Goal: Answer question/provide support: Share knowledge or assist other users

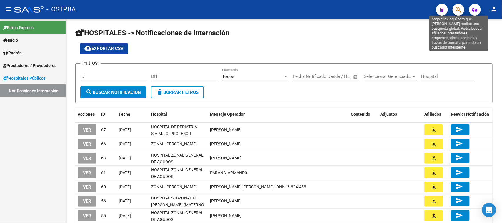
click at [456, 10] on icon "button" at bounding box center [458, 9] width 6 height 7
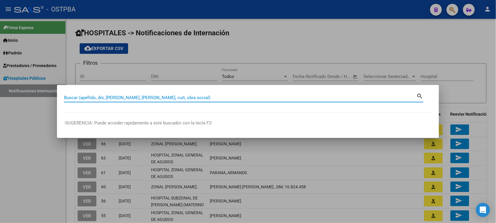
paste input "27-24730531-4"
type input "27247305314"
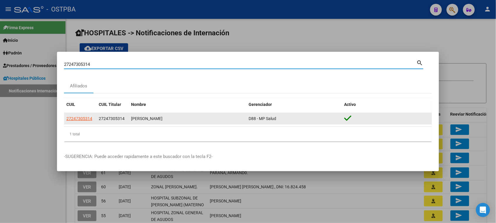
click at [73, 121] on app-link-go-to "27247305314" at bounding box center [79, 118] width 26 height 7
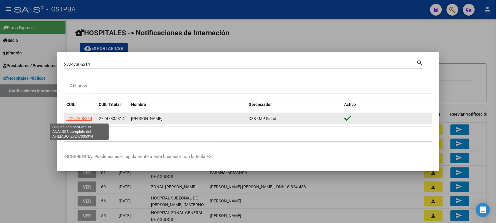
click at [74, 121] on span "27247305314" at bounding box center [79, 118] width 26 height 5
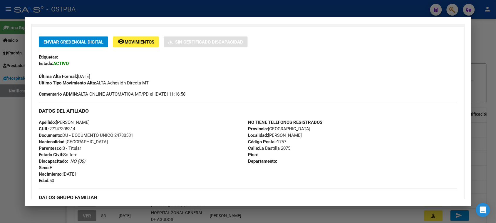
scroll to position [73, 0]
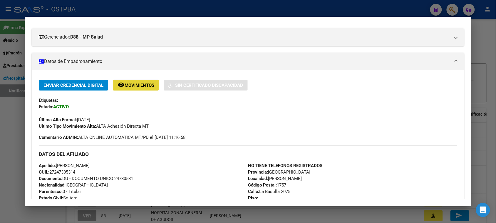
click at [134, 83] on span "Movimientos" at bounding box center [140, 85] width 30 height 5
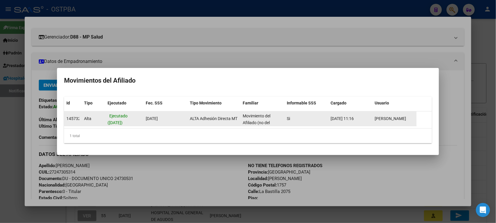
scroll to position [1, 0]
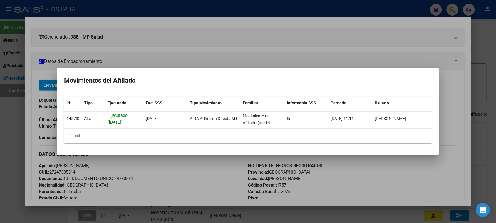
click at [416, 55] on div at bounding box center [248, 111] width 496 height 223
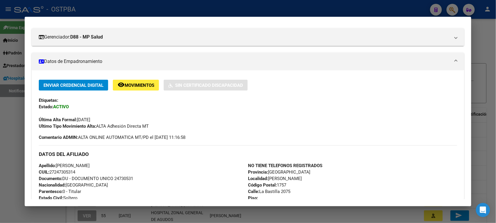
scroll to position [0, 0]
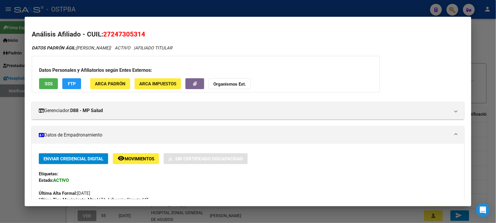
click at [151, 84] on span "ARCA Impuestos" at bounding box center [157, 83] width 37 height 5
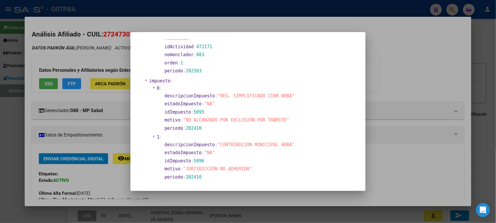
scroll to position [430, 0]
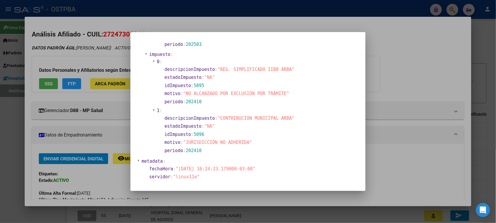
click at [413, 72] on div at bounding box center [248, 111] width 496 height 223
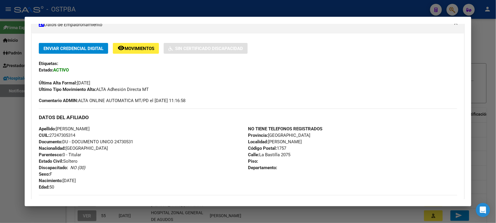
scroll to position [257, 0]
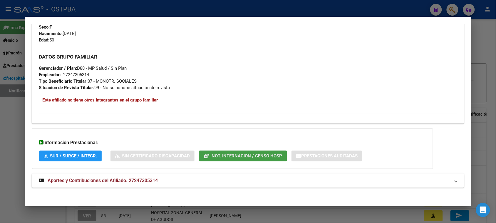
click at [234, 154] on span "Not. Internacion / Censo Hosp." at bounding box center [247, 155] width 71 height 5
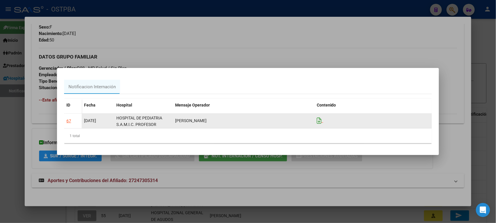
click at [321, 121] on icon at bounding box center [319, 120] width 5 height 6
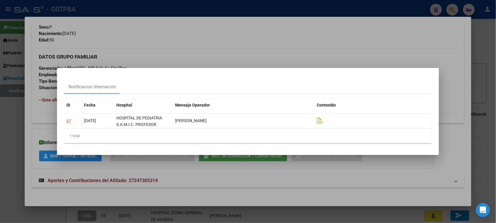
click at [335, 42] on div at bounding box center [248, 111] width 496 height 223
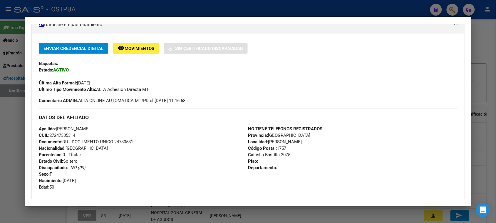
scroll to position [0, 0]
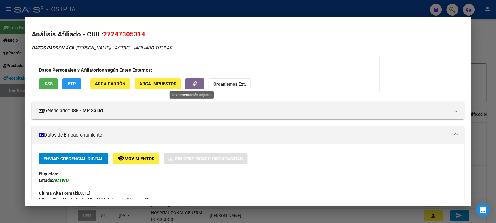
click at [193, 86] on icon "button" at bounding box center [195, 83] width 4 height 4
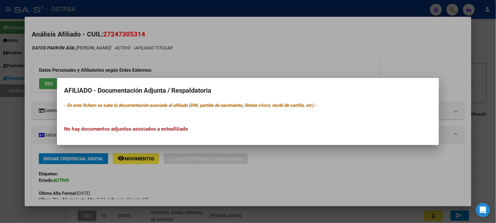
click at [298, 54] on div at bounding box center [248, 111] width 496 height 223
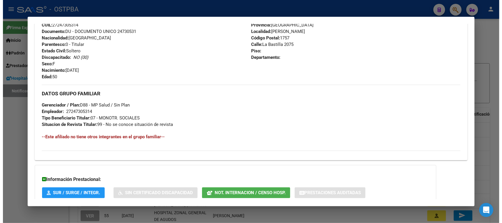
scroll to position [147, 0]
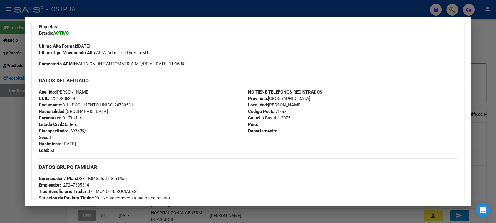
click at [487, 31] on div at bounding box center [248, 111] width 496 height 223
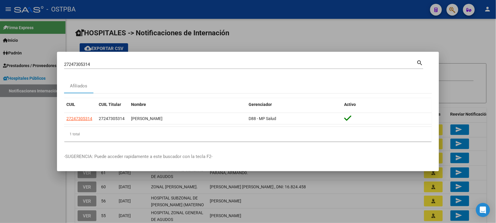
click at [449, 68] on div at bounding box center [248, 111] width 496 height 223
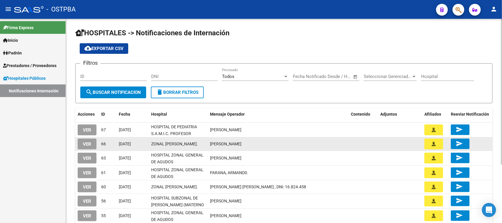
click at [83, 143] on span "VER" at bounding box center [87, 143] width 8 height 5
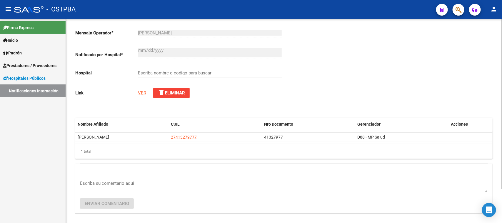
scroll to position [41, 0]
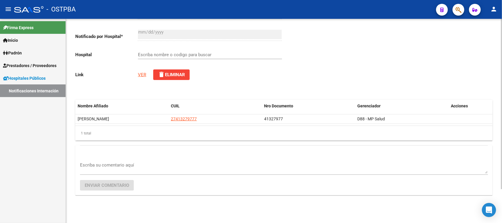
type input "ZONAL [PERSON_NAME]."
click at [144, 73] on link "VER" at bounding box center [142, 74] width 8 height 5
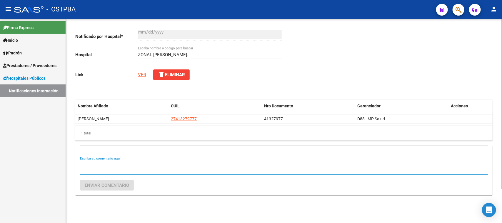
click at [116, 165] on textarea "Escriba su comentario aquí" at bounding box center [284, 168] width 408 height 12
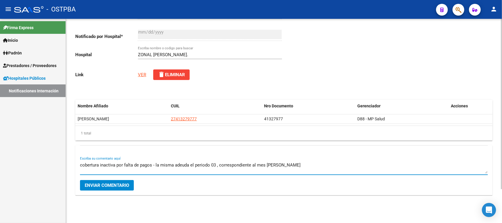
type textarea "cobertura inactiva por falta de pagos - la misma adeuda el periodo 03 , corresp…"
click at [106, 183] on span "Enviar comentario" at bounding box center [107, 185] width 44 height 5
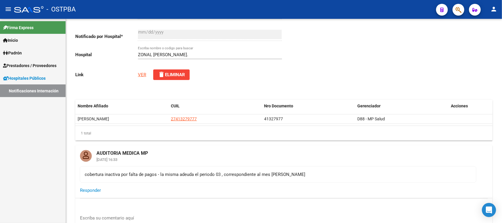
click at [39, 90] on link "Notificaciones Internación" at bounding box center [33, 90] width 66 height 13
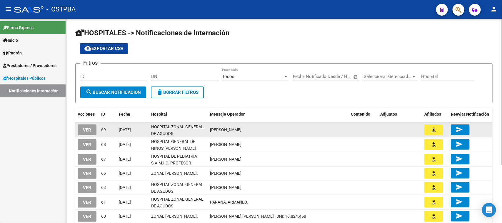
click at [88, 130] on span "VER" at bounding box center [87, 129] width 8 height 5
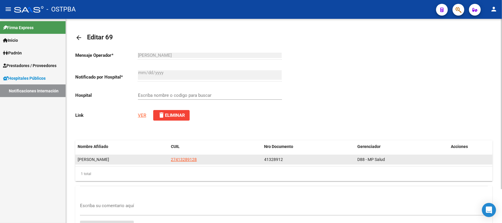
type input "HOSPITAL ZONAL GENERAL DE AGUDOS DESCENTRALIZADO EVITA PUEBLO"
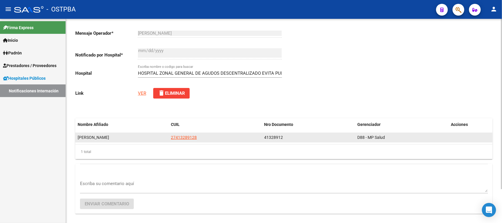
scroll to position [41, 0]
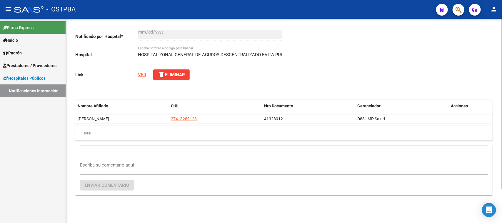
click at [140, 75] on link "VER" at bounding box center [142, 74] width 8 height 5
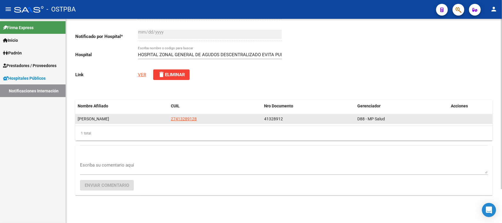
drag, startPoint x: 206, startPoint y: 117, endPoint x: 170, endPoint y: 118, distance: 36.8
click at [170, 118] on datatable-body-cell "27413289128" at bounding box center [214, 118] width 93 height 9
copy span "27413289128"
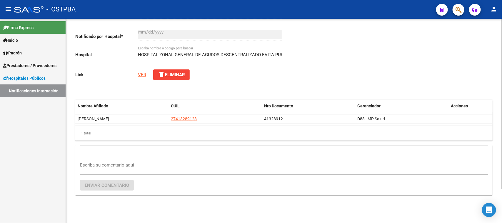
click at [130, 168] on textarea "Escriba su comentario aquí" at bounding box center [284, 168] width 408 height 12
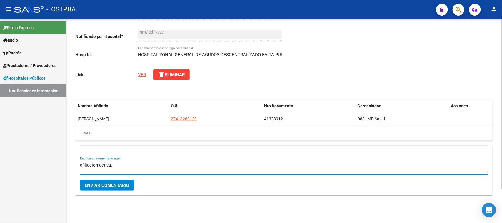
type textarea "afiliacion activa."
click at [120, 187] on span "Enviar comentario" at bounding box center [107, 185] width 44 height 5
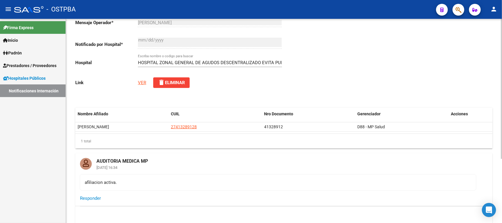
scroll to position [0, 0]
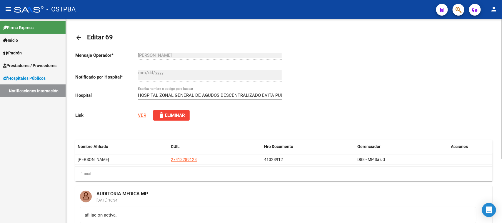
click at [140, 115] on link "VER" at bounding box center [142, 115] width 8 height 5
click at [47, 90] on link "Notificaciones Internación" at bounding box center [33, 90] width 66 height 13
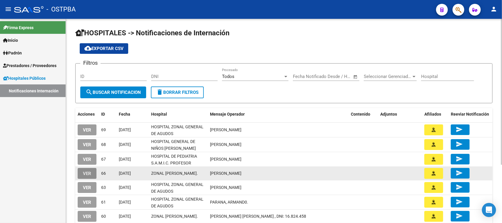
click at [84, 173] on span "VER" at bounding box center [87, 173] width 8 height 5
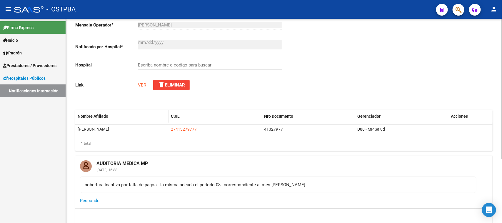
scroll to position [73, 0]
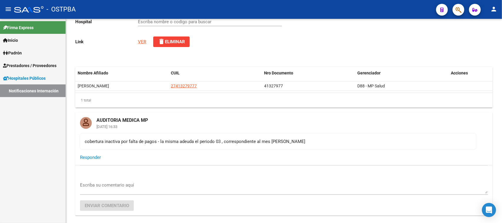
type input "ZONAL [PERSON_NAME]."
click at [26, 88] on link "Notificaciones Internación" at bounding box center [33, 90] width 66 height 13
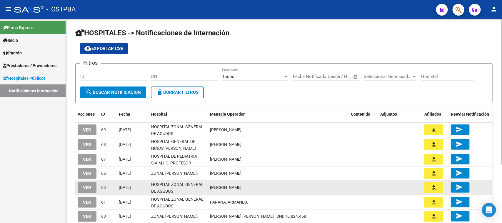
click at [93, 187] on button "VER" at bounding box center [87, 187] width 19 height 11
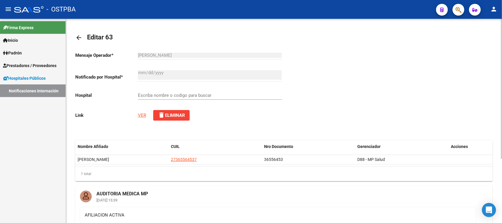
type input "HOSPITAL ZONAL GENERAL DE AGUDOS [PERSON_NAME]"
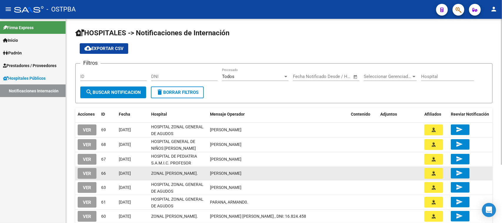
click at [96, 171] on div "VER" at bounding box center [87, 173] width 19 height 11
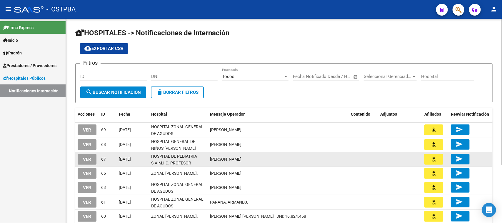
click at [90, 157] on span "VER" at bounding box center [87, 159] width 8 height 5
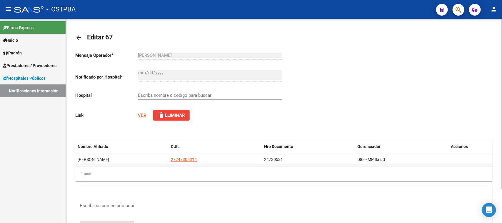
type input "HOSPITAL DE PEDIATRIA S.A.M.I.C. PROFESOR [PERSON_NAME][GEOGRAPHIC_DATA]"
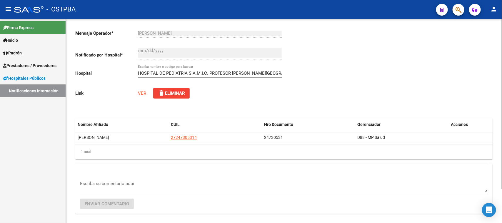
scroll to position [41, 0]
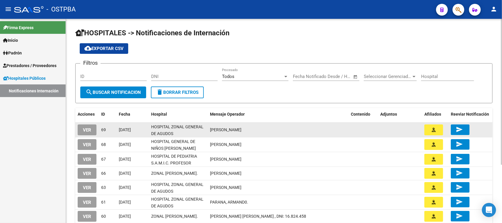
click at [91, 132] on button "VER" at bounding box center [87, 129] width 19 height 11
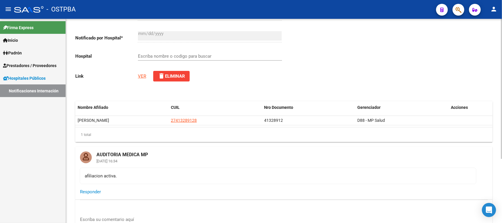
type input "HOSPITAL ZONAL GENERAL DE AGUDOS DESCENTRALIZADO EVITA PUEBLO"
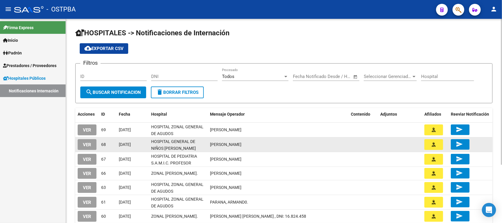
click at [90, 142] on span "VER" at bounding box center [87, 144] width 8 height 5
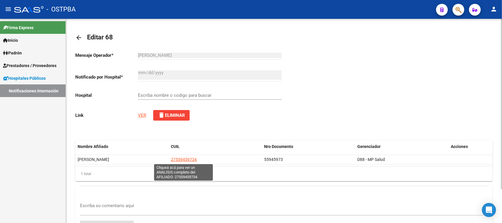
type input "HOSPITAL GENERAL DE NIÑOS [PERSON_NAME]"
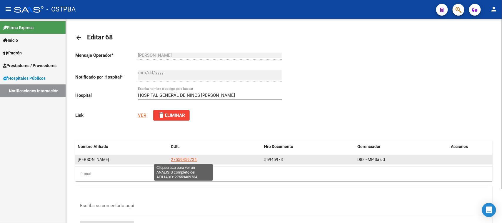
drag, startPoint x: 199, startPoint y: 161, endPoint x: 171, endPoint y: 161, distance: 28.8
click at [171, 161] on div "27559459734" at bounding box center [215, 159] width 88 height 7
copy span "27559459734"
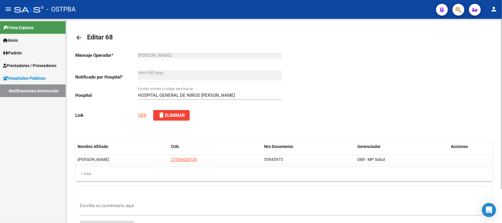
click at [143, 113] on link "VER" at bounding box center [142, 115] width 8 height 5
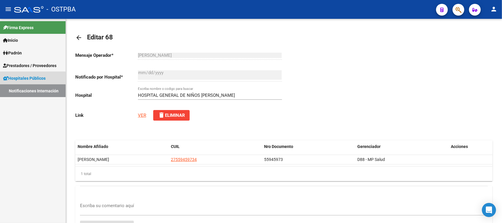
click at [24, 91] on link "Notificaciones Internación" at bounding box center [33, 90] width 66 height 13
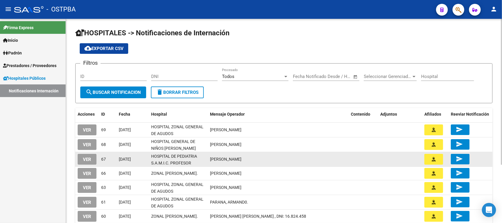
click at [90, 162] on button "VER" at bounding box center [87, 159] width 19 height 11
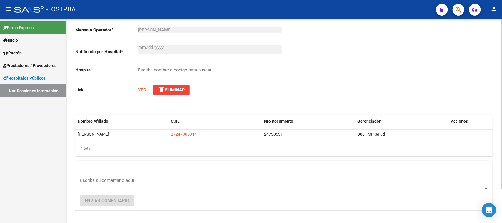
scroll to position [37, 0]
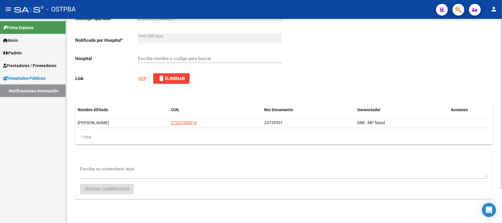
type input "HOSPITAL DE PEDIATRIA S.A.M.I.C. PROFESOR [PERSON_NAME][GEOGRAPHIC_DATA]"
click at [151, 170] on textarea "Escriba su comentario aquí" at bounding box center [284, 172] width 408 height 12
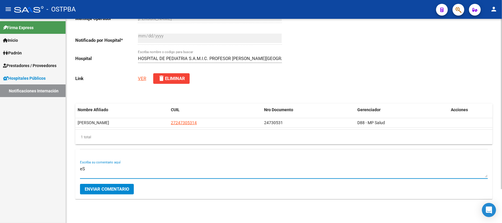
type textarea "e"
type textarea "Estimados, buenas tardes. El paciente en cuestion posee la cobertura"
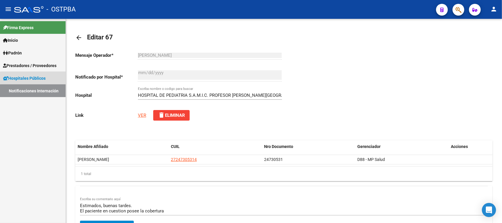
click at [40, 93] on link "Notificaciones Internación" at bounding box center [33, 90] width 66 height 13
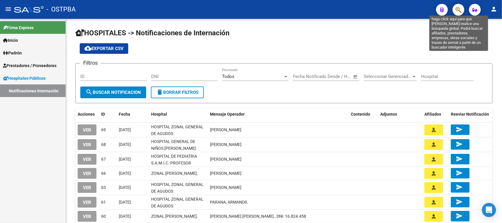
click at [459, 8] on icon "button" at bounding box center [458, 9] width 6 height 7
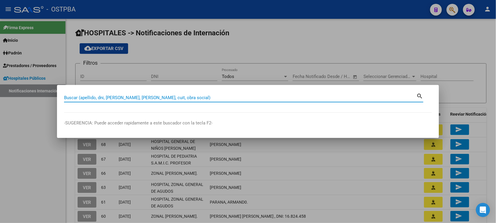
click at [339, 44] on div at bounding box center [248, 111] width 496 height 223
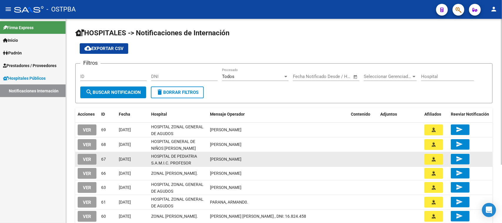
click at [81, 157] on button "VER" at bounding box center [87, 159] width 19 height 11
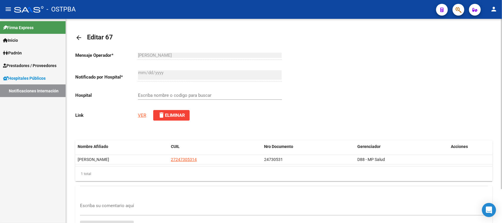
scroll to position [41, 0]
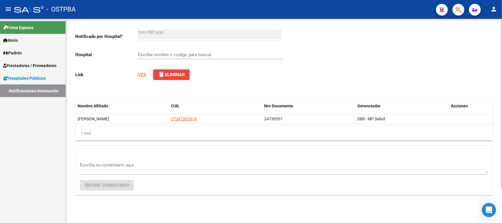
type input "HOSPITAL DE PEDIATRIA S.A.M.I.C. PROFESOR [PERSON_NAME][GEOGRAPHIC_DATA]"
click at [113, 167] on textarea "Escriba su comentario aquí" at bounding box center [284, 168] width 408 height 12
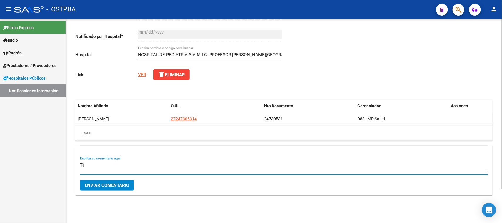
type textarea "T"
click at [184, 162] on textarea "Posee irregularidades en los pagos , ya que los pagos que efectua la titular n" at bounding box center [284, 168] width 408 height 12
click at [235, 162] on textarea "Posee irregularidades en los pagos , ya que los mismos que efectúa la titular n" at bounding box center [284, 168] width 408 height 12
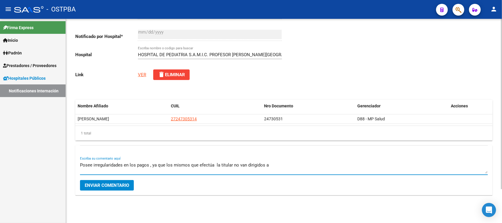
click at [273, 166] on textarea "Posee irregularidades en los pagos , ya que los mismos que efectúa la titular n…" at bounding box center [284, 168] width 408 height 12
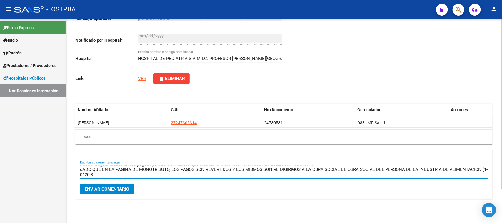
scroll to position [0, 0]
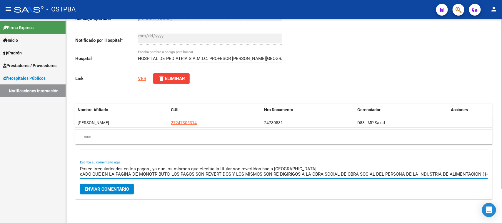
drag, startPoint x: 90, startPoint y: 168, endPoint x: 74, endPoint y: 171, distance: 16.7
click at [74, 171] on div "arrow_back Editar 67 Mensaje Operador * SANTUCHO ESCOBAR NICOLAS Ingresar el te…" at bounding box center [284, 104] width 436 height 245
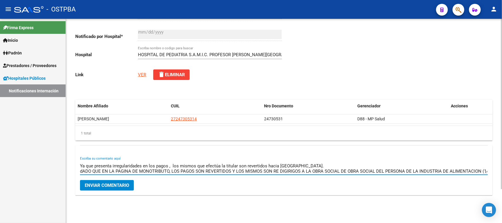
scroll to position [15, 0]
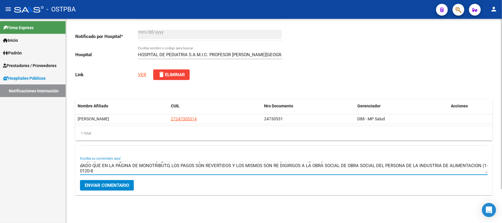
click at [104, 169] on textarea "- NO POSEE COBERTURA MEDICA - Ya que presenta irregularidades en los pagos , lo…" at bounding box center [284, 168] width 408 height 12
click at [82, 169] on textarea "- NO POSEE COBERTURA MEDICA - Ya que presenta irregularidades en los pagos , lo…" at bounding box center [284, 168] width 408 height 12
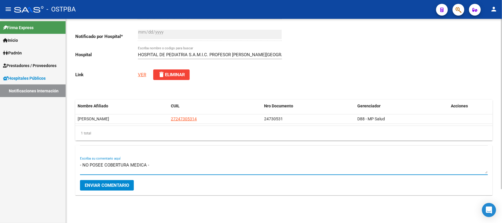
scroll to position [16, 0]
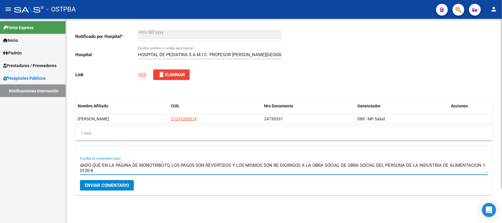
drag, startPoint x: 101, startPoint y: 171, endPoint x: 77, endPoint y: 169, distance: 23.6
click at [77, 169] on div "- NO POSEE COBERTURA MEDICA - Ya que presenta irregularidades en los pagos , lo…" at bounding box center [283, 170] width 417 height 50
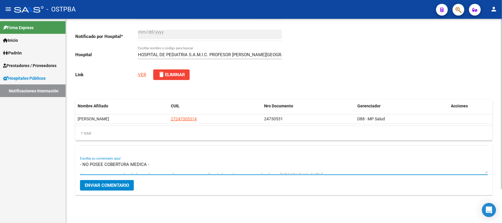
scroll to position [0, 0]
drag, startPoint x: 227, startPoint y: 168, endPoint x: 78, endPoint y: 168, distance: 149.0
click at [78, 168] on div "- NO POSEE COBERTURA MEDICA - Ya que presenta irregularidades en los pagos , lo…" at bounding box center [283, 170] width 417 height 50
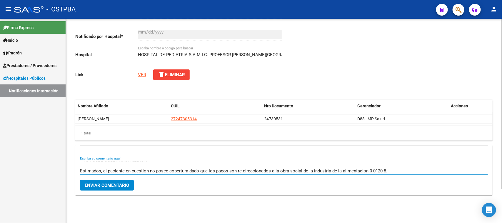
scroll to position [10, 0]
click at [112, 165] on textarea "- NO POSEE COBERTURA MEDICA - Estimados, el paciente en cuestión no posee cober…" at bounding box center [284, 168] width 408 height 12
click at [412, 166] on textarea "- NO POSEE COBERTURA MEDICA - Estimados, el paciente en cuestión no posee cober…" at bounding box center [284, 168] width 408 height 12
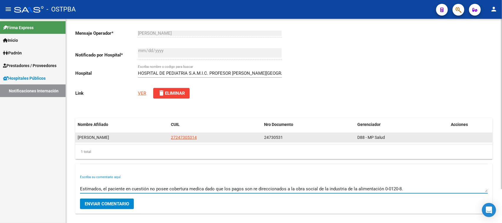
scroll to position [41, 0]
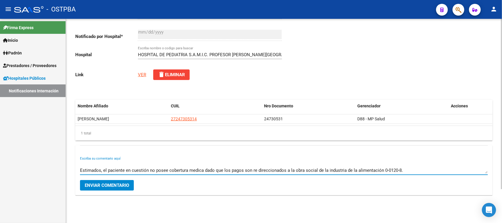
click at [130, 165] on textarea "- NO POSEE COBERTURA MEDICA - Estimados, el paciente en cuestión no posee cober…" at bounding box center [284, 168] width 408 height 12
click at [196, 164] on textarea "- NO POSEE COBERTURA MEDICA - Estimados, el paciente en cuestión no posee cober…" at bounding box center [284, 168] width 408 height 12
click at [208, 164] on textarea "- NO POSEE COBERTURA MEDICA - Estimados, el paciente en cuestión no posee cober…" at bounding box center [284, 168] width 408 height 12
click at [253, 164] on textarea "- NO POSEE COBERTURA MEDICA - Estimados, el paciente en cuestión no posee cober…" at bounding box center [284, 168] width 408 height 12
click at [312, 165] on textarea "- NO POSEE COBERTURA MEDICA - Estimados, el paciente en cuestión no posee cober…" at bounding box center [284, 168] width 408 height 12
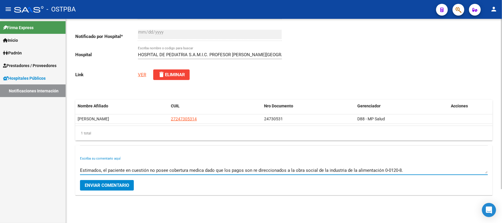
click at [355, 165] on textarea "- NO POSEE COBERTURA MEDICA - Estimados, el paciente en cuestión no posee cober…" at bounding box center [284, 168] width 408 height 12
click at [368, 166] on textarea "- NO POSEE COBERTURA MEDICA - Estimados, el paciente en cuestión no posee cober…" at bounding box center [284, 168] width 408 height 12
click at [384, 166] on textarea "- NO POSEE COBERTURA MEDICA - Estimados, el paciente en cuestión no posee cober…" at bounding box center [284, 168] width 408 height 12
click at [402, 166] on textarea "- NO POSEE COBERTURA MEDICA - Estimados, el paciente en cuestión no posee cober…" at bounding box center [284, 168] width 408 height 12
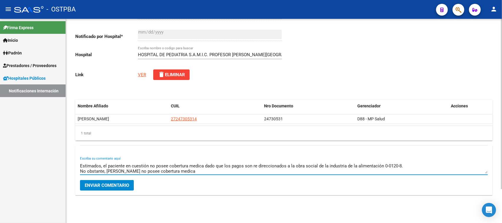
type textarea "- NO POSEE COBERTURA MEDICA - Estimados, el paciente en cuestión no posee cober…"
click at [120, 185] on span "Enviar comentario" at bounding box center [107, 185] width 44 height 5
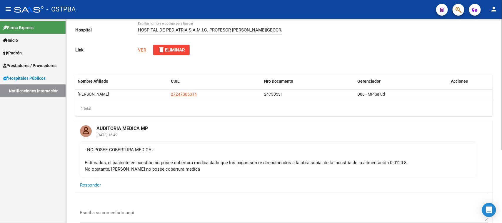
scroll to position [77, 0]
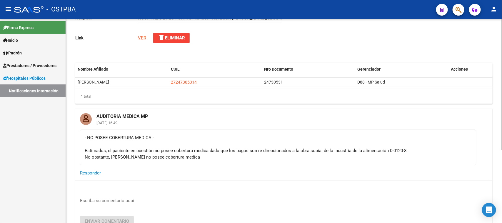
click at [176, 151] on div "- NO POSEE COBERTURA MEDICA - Estimados, el paciente en cuestión no posee cober…" at bounding box center [278, 147] width 387 height 26
click at [204, 148] on div "- NO POSEE COBERTURA MEDICA - Estimados, el paciente en cuestión no posee cober…" at bounding box center [278, 147] width 387 height 26
click at [221, 148] on div "- NO POSEE COBERTURA MEDICA - Estimados, el paciente en cuestión no posee cober…" at bounding box center [278, 147] width 387 height 26
click at [264, 148] on div "- NO POSEE COBERTURA MEDICA - Estimados, el paciente en cuestión no posee cober…" at bounding box center [278, 147] width 387 height 26
click at [285, 148] on div "- NO POSEE COBERTURA MEDICA - Estimados, el paciente en cuestión no posee cober…" at bounding box center [278, 147] width 387 height 26
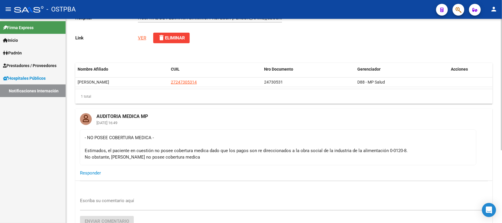
click at [298, 149] on div "- NO POSEE COBERTURA MEDICA - Estimados, el paciente en cuestión no posee cober…" at bounding box center [278, 147] width 387 height 26
click at [324, 149] on div "- NO POSEE COBERTURA MEDICA - Estimados, el paciente en cuestión no posee cober…" at bounding box center [278, 147] width 387 height 26
click at [382, 151] on div "- NO POSEE COBERTURA MEDICA - Estimados, el paciente en cuestión no posee cober…" at bounding box center [278, 147] width 387 height 26
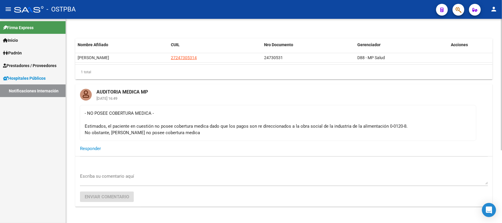
scroll to position [113, 0]
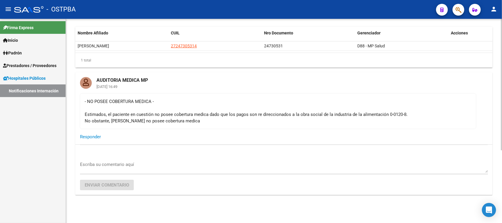
click at [106, 120] on div "- NO POSEE COBERTURA MEDICA - Estimados, el paciente en cuestión no posee cober…" at bounding box center [278, 111] width 387 height 26
click at [238, 120] on div "- NO POSEE COBERTURA MEDICA - Estimados, el paciente en cuestión no posee cober…" at bounding box center [278, 111] width 387 height 26
click at [38, 93] on link "Notificaciones Internación" at bounding box center [33, 90] width 66 height 13
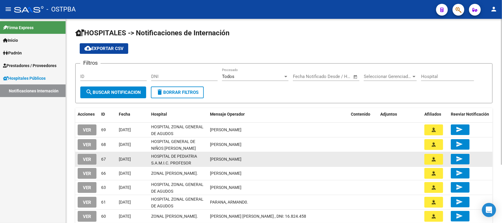
click at [93, 161] on button "VER" at bounding box center [87, 159] width 19 height 11
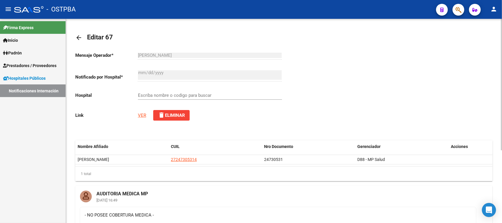
type input "HOSPITAL DE PEDIATRIA S.A.M.I.C. PROFESOR [PERSON_NAME][GEOGRAPHIC_DATA]"
click at [36, 89] on link "Notificaciones Internación" at bounding box center [33, 90] width 66 height 13
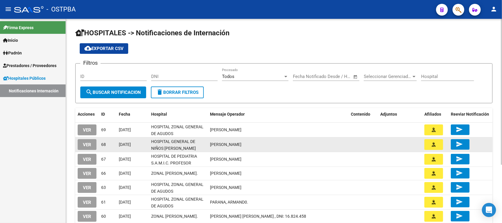
click at [89, 144] on span "VER" at bounding box center [87, 144] width 8 height 5
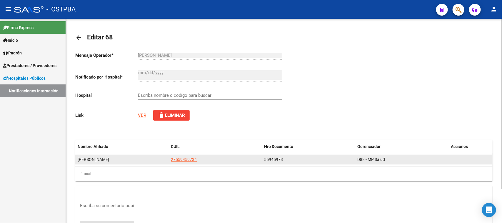
type input "HOSPITAL GENERAL DE NIÑOS [PERSON_NAME]"
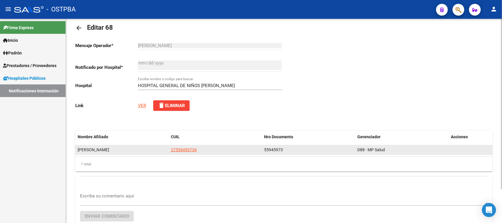
scroll to position [37, 0]
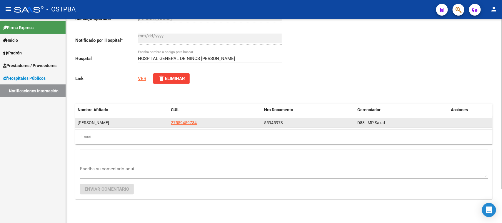
drag, startPoint x: 169, startPoint y: 122, endPoint x: 199, endPoint y: 122, distance: 29.7
click at [199, 122] on datatable-body-cell "27559459734" at bounding box center [214, 122] width 93 height 9
copy span "27559459734"
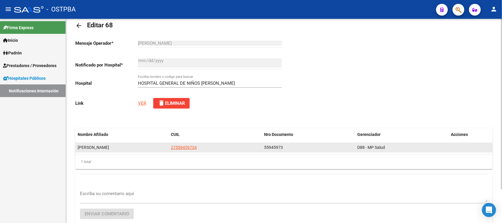
scroll to position [0, 0]
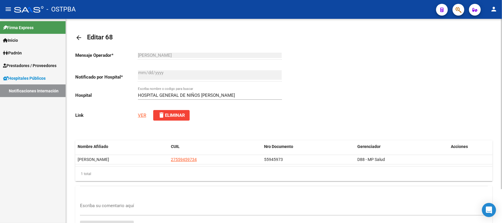
click at [141, 113] on link "VER" at bounding box center [142, 115] width 8 height 5
click at [141, 114] on link "VER" at bounding box center [142, 115] width 8 height 5
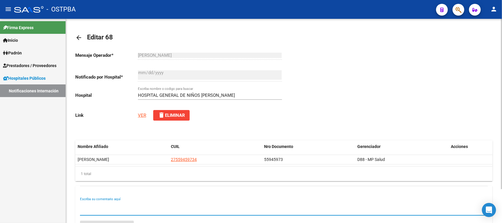
click at [137, 203] on textarea "Escriba su comentario aquí" at bounding box center [284, 208] width 408 height 12
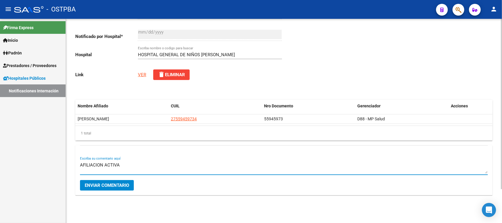
type textarea "AFILIACION ACTIVA"
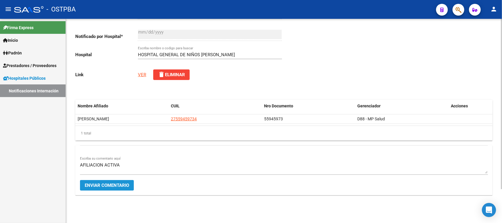
click at [124, 181] on button "Enviar comentario" at bounding box center [107, 185] width 54 height 11
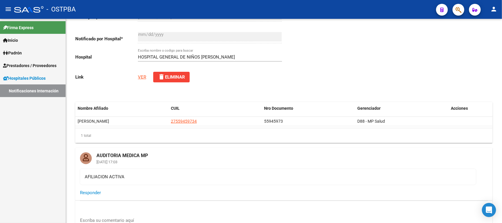
scroll to position [41, 0]
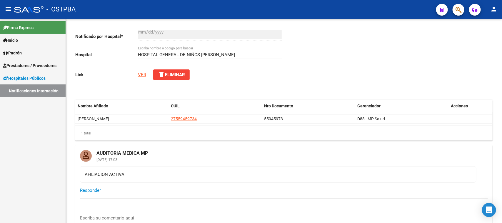
click at [33, 95] on link "Notificaciones Internación" at bounding box center [33, 90] width 66 height 13
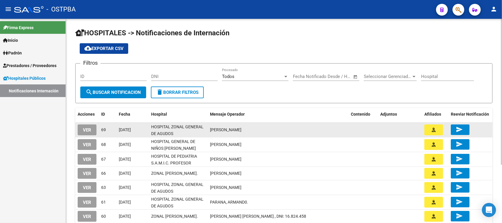
click at [85, 129] on span "VER" at bounding box center [87, 129] width 8 height 5
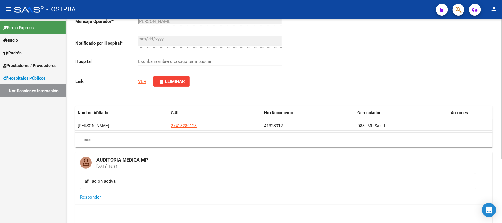
scroll to position [73, 0]
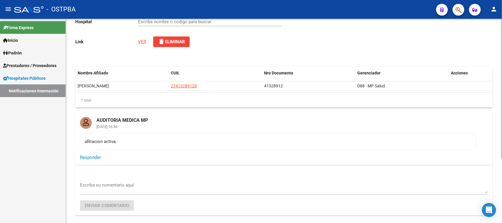
type input "HOSPITAL ZONAL GENERAL DE AGUDOS DESCENTRALIZADO EVITA PUEBLO"
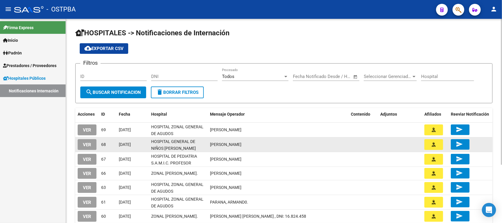
click at [91, 143] on button "VER" at bounding box center [87, 144] width 19 height 11
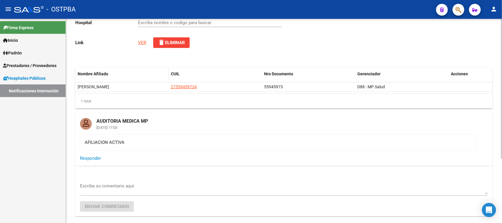
scroll to position [73, 0]
type input "HOSPITAL GENERAL DE NIÑOS [PERSON_NAME]"
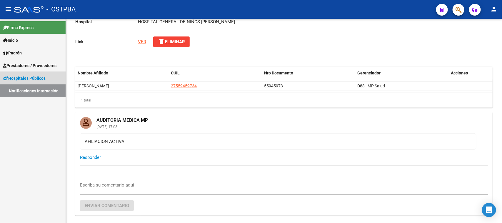
click at [62, 89] on link "Notificaciones Internación" at bounding box center [33, 90] width 66 height 13
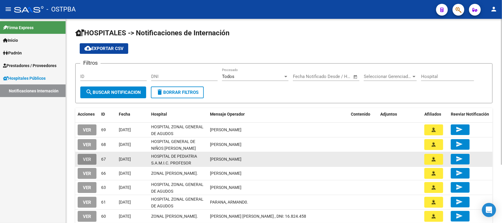
click at [90, 161] on button "VER" at bounding box center [87, 159] width 19 height 11
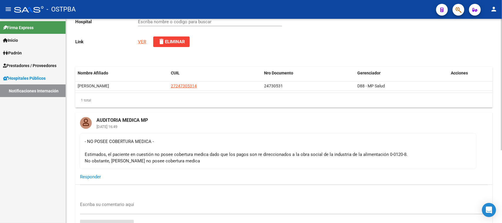
type input "HOSPITAL DE PEDIATRIA S.A.M.I.C. PROFESOR [PERSON_NAME][GEOGRAPHIC_DATA]"
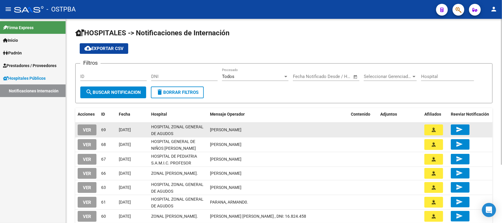
click at [84, 127] on span "VER" at bounding box center [87, 129] width 8 height 5
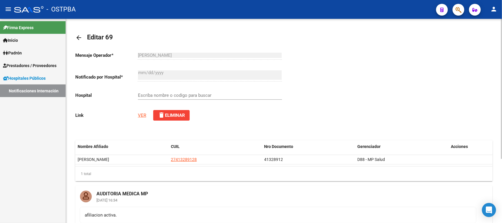
type input "HOSPITAL ZONAL GENERAL DE AGUDOS DESCENTRALIZADO EVITA PUEBLO"
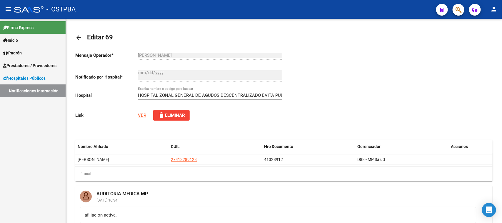
click at [50, 88] on link "Notificaciones Internación" at bounding box center [33, 90] width 66 height 13
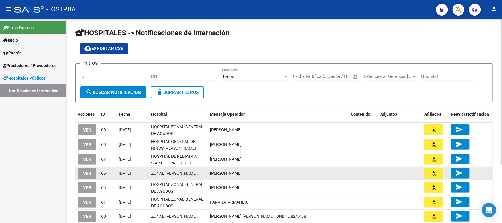
click at [91, 172] on span "VER" at bounding box center [87, 173] width 8 height 5
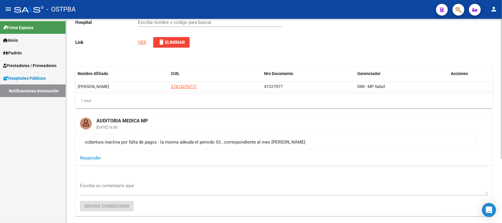
scroll to position [73, 0]
type input "ZONAL [PERSON_NAME]."
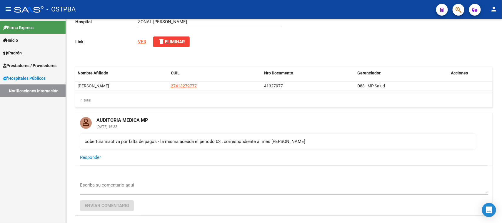
click at [37, 94] on link "Notificaciones Internación" at bounding box center [33, 90] width 66 height 13
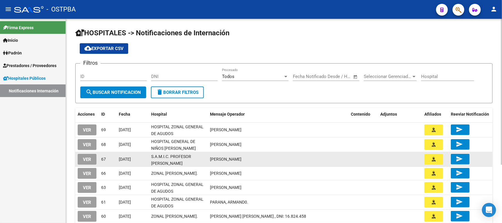
scroll to position [8, 0]
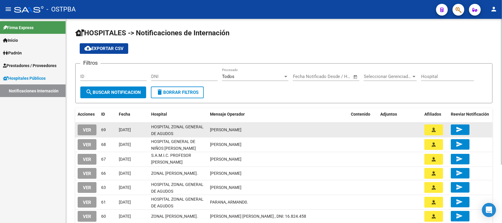
click at [91, 128] on button "VER" at bounding box center [87, 129] width 19 height 11
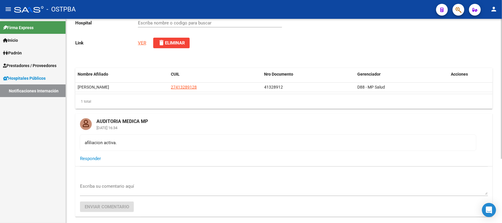
scroll to position [73, 0]
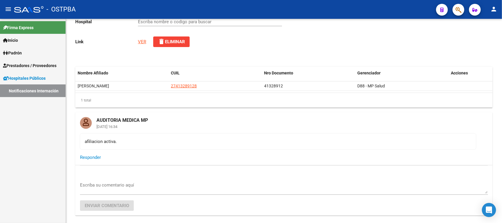
type input "HOSPITAL ZONAL GENERAL DE AGUDOS DESCENTRALIZADO EVITA PUEBLO"
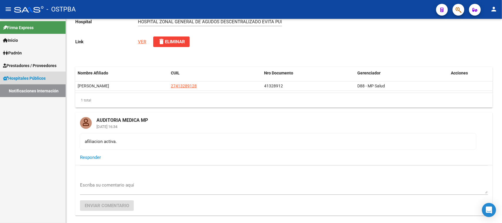
click at [46, 94] on link "Notificaciones Internación" at bounding box center [33, 90] width 66 height 13
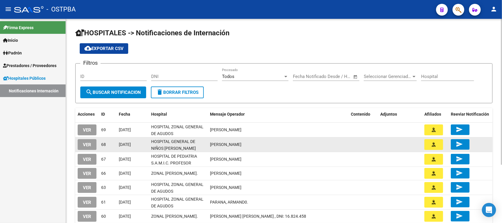
click at [87, 144] on span "VER" at bounding box center [87, 144] width 8 height 5
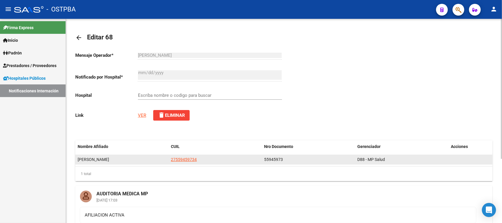
scroll to position [37, 0]
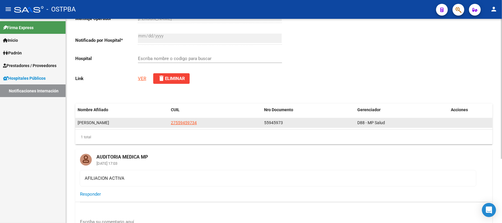
type input "HOSPITAL GENERAL DE NIÑOS [PERSON_NAME]"
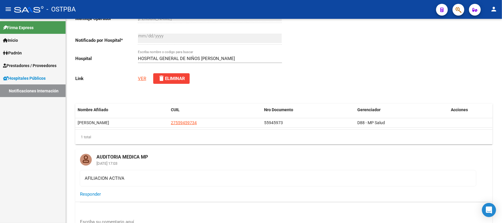
click at [27, 98] on div "Firma Express Inicio Instructivos Contacto OS Padrón Padrón Ágil Análisis Afili…" at bounding box center [33, 121] width 66 height 204
click at [29, 93] on link "Notificaciones Internación" at bounding box center [33, 90] width 66 height 13
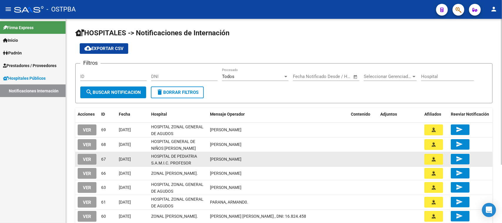
click at [93, 156] on button "VER" at bounding box center [87, 159] width 19 height 11
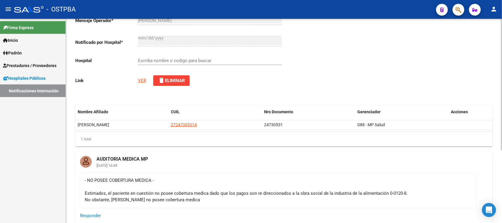
scroll to position [73, 0]
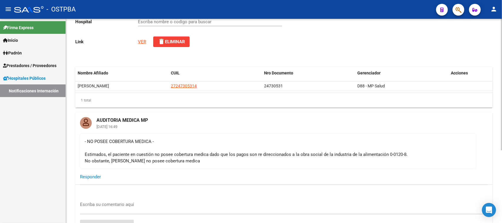
type input "HOSPITAL DE PEDIATRIA S.A.M.I.C. PROFESOR [PERSON_NAME][GEOGRAPHIC_DATA]"
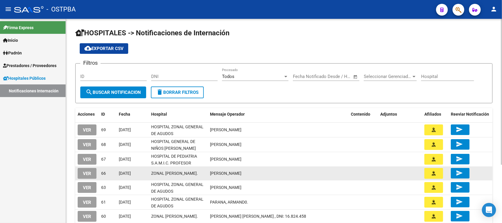
click at [88, 169] on button "VER" at bounding box center [87, 173] width 19 height 11
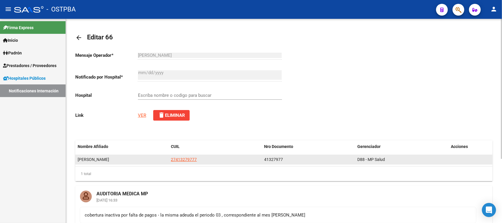
type input "ZONAL [PERSON_NAME]."
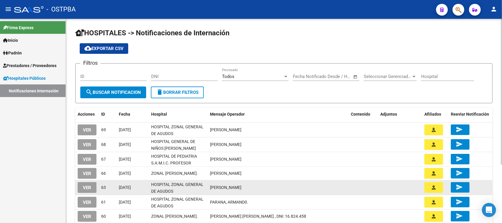
scroll to position [37, 0]
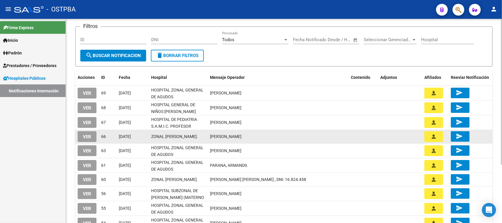
click at [93, 135] on button "VER" at bounding box center [87, 136] width 19 height 11
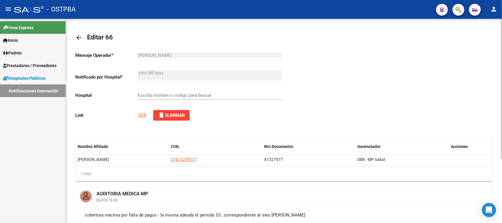
scroll to position [73, 0]
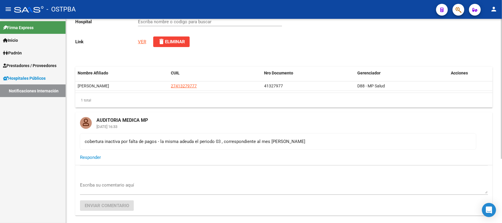
type input "ZONAL [PERSON_NAME]."
